Goal: Find specific page/section: Find specific page/section

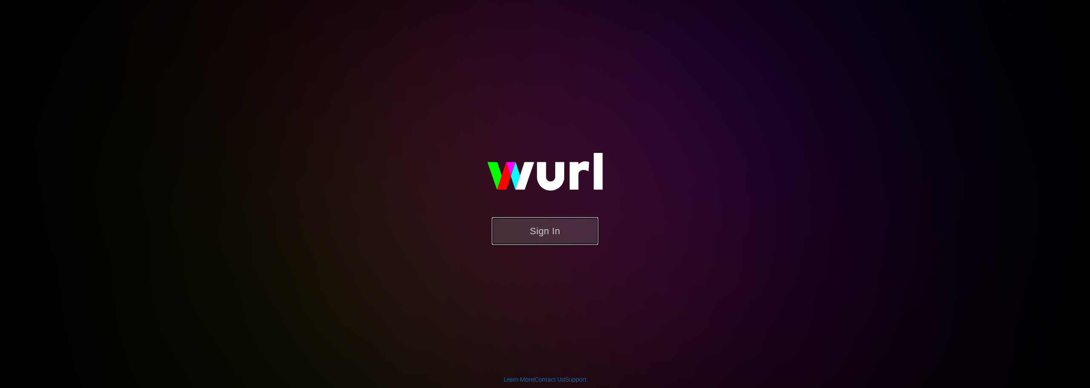
click at [527, 225] on button "Sign In" at bounding box center [545, 231] width 106 height 28
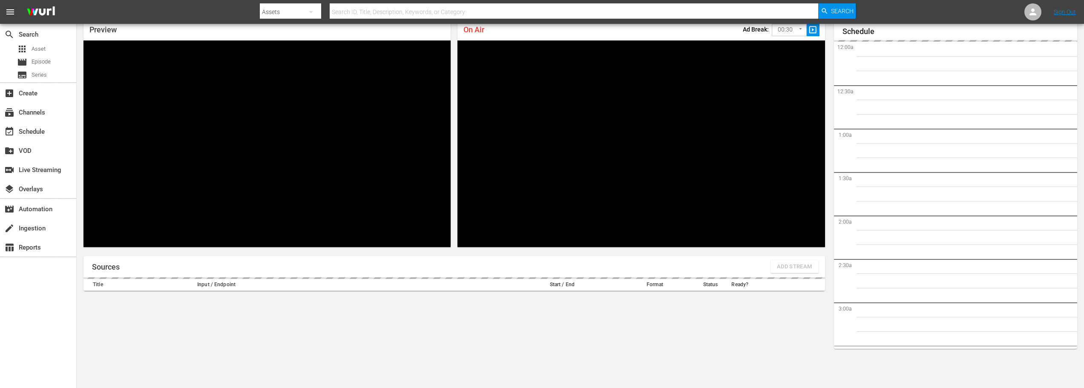
scroll to position [626, 0]
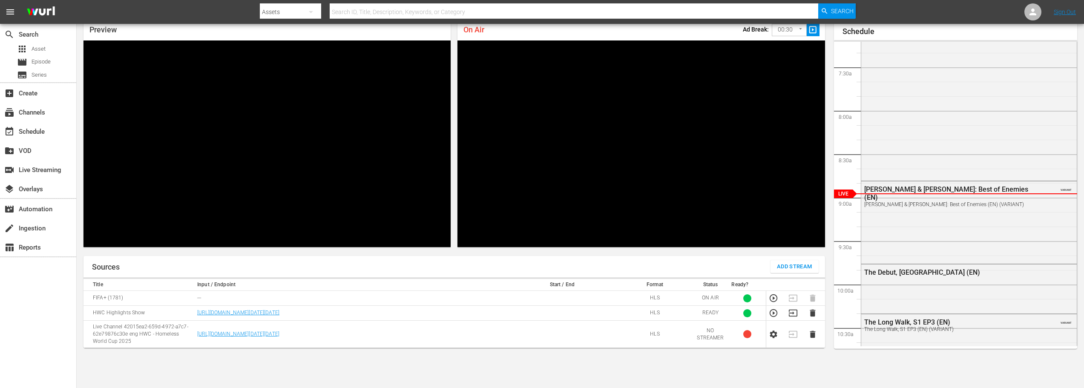
click at [51, 339] on div "search Search apps Asset movie Episode subtitles Series add_box Create subscrip…" at bounding box center [38, 218] width 77 height 388
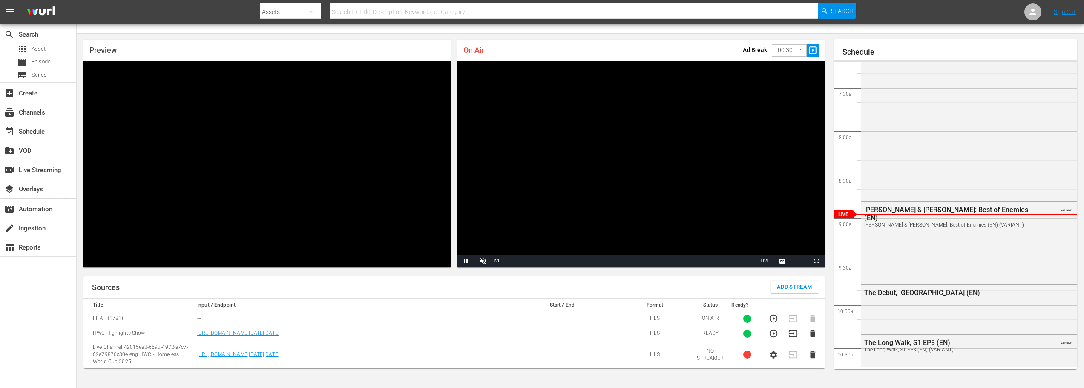
scroll to position [0, 0]
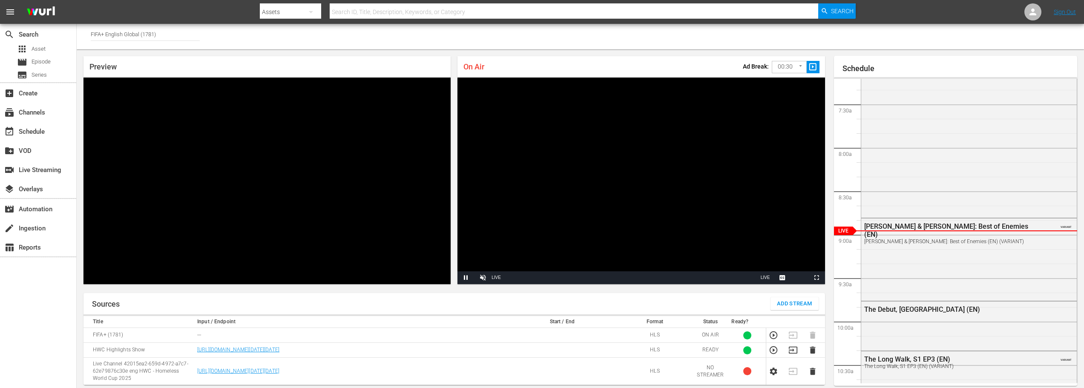
click at [146, 33] on input "FIFA+ English Global (1781)" at bounding box center [145, 34] width 109 height 20
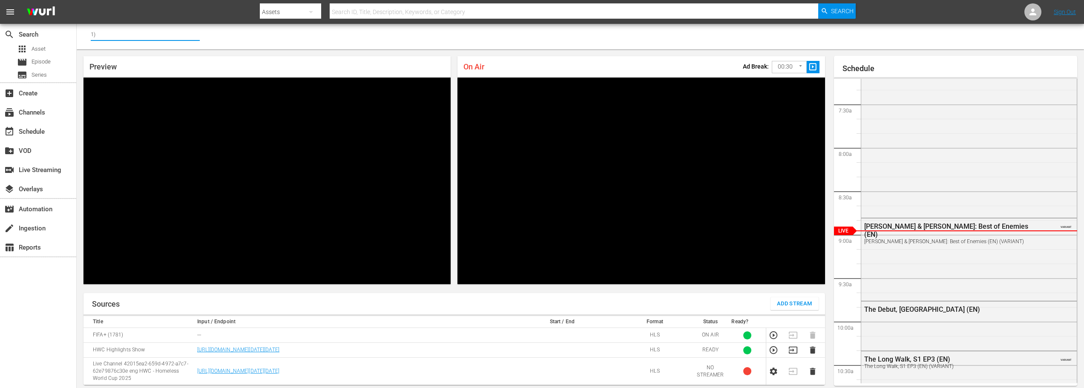
type input ")"
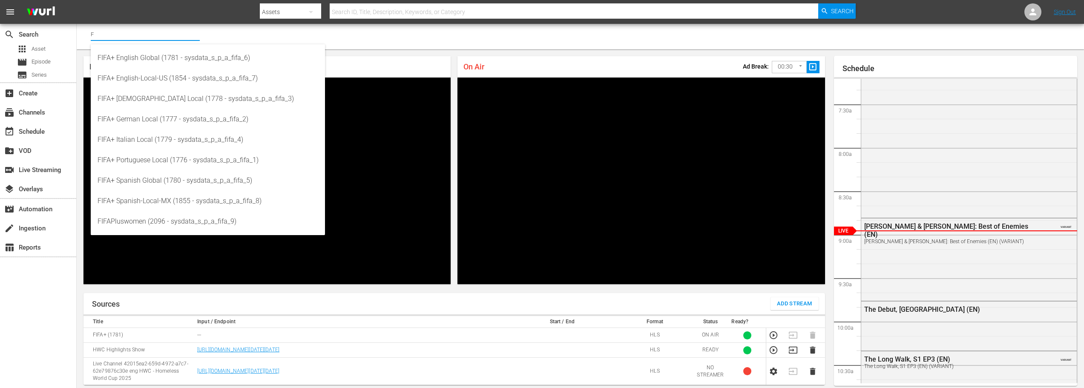
type input "F"
